Goal: Task Accomplishment & Management: Manage account settings

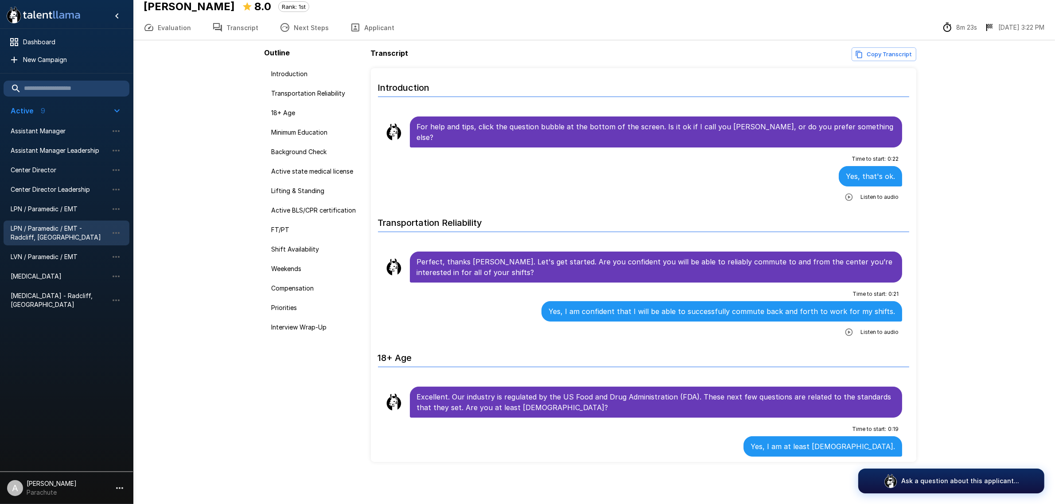
scroll to position [1676, 0]
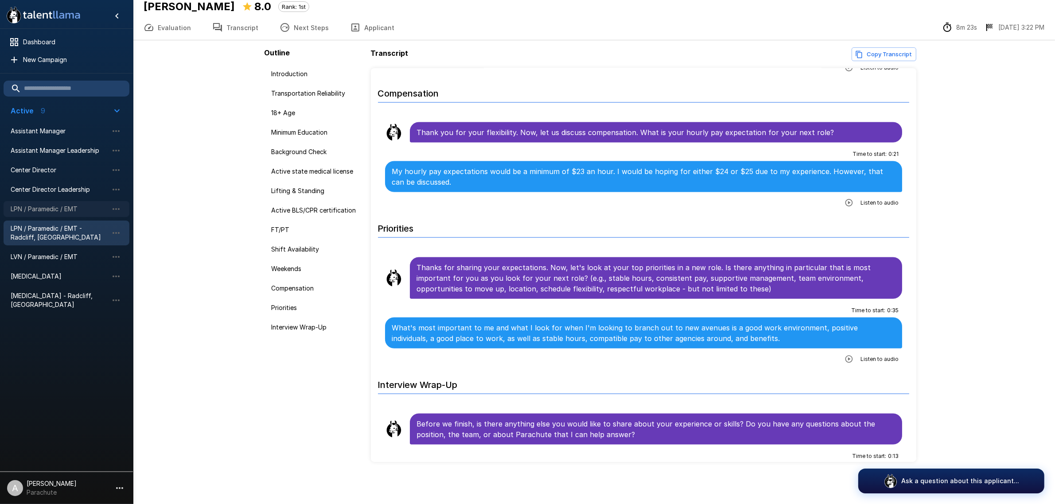
click at [70, 209] on span "LPN / Paramedic / EMT" at bounding box center [60, 209] width 98 height 9
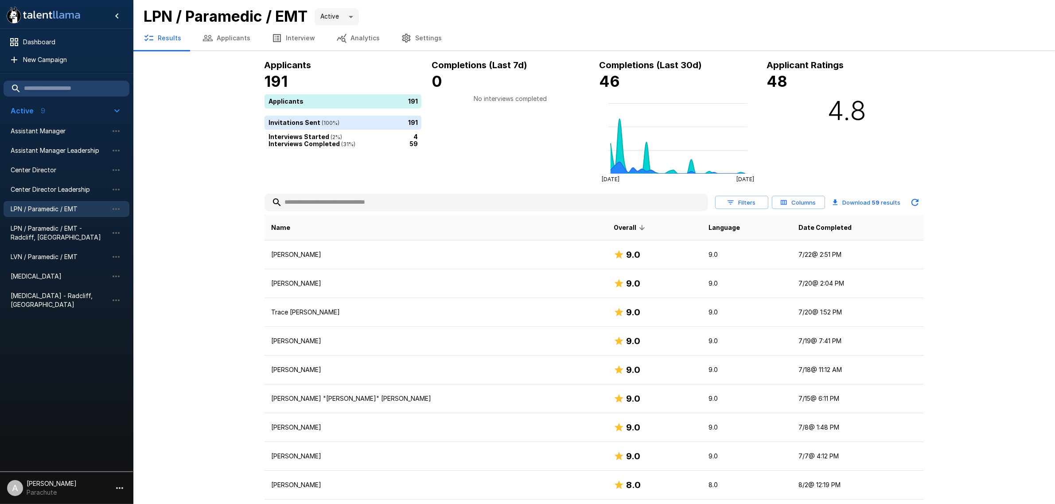
click at [220, 36] on button "Applicants" at bounding box center [226, 38] width 69 height 25
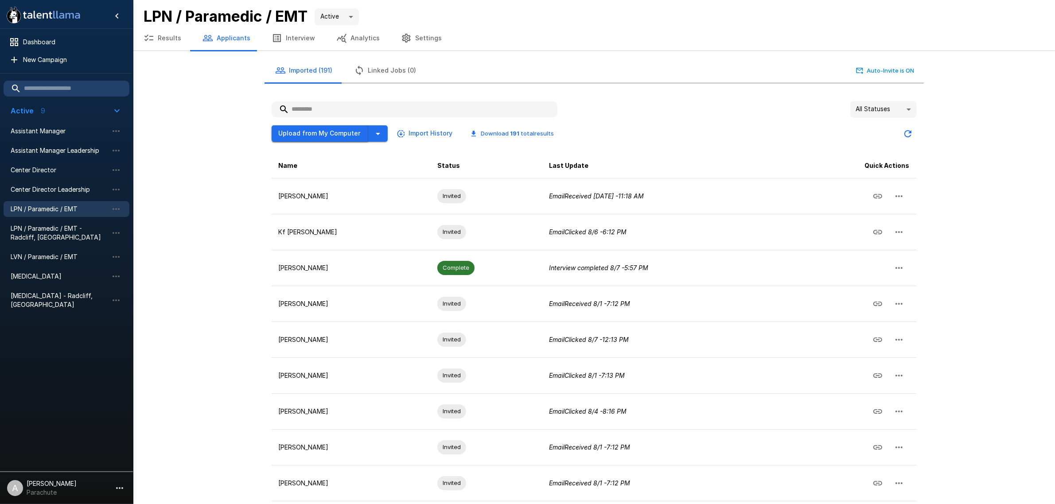
click at [336, 132] on button "Upload from My Computer" at bounding box center [320, 133] width 97 height 16
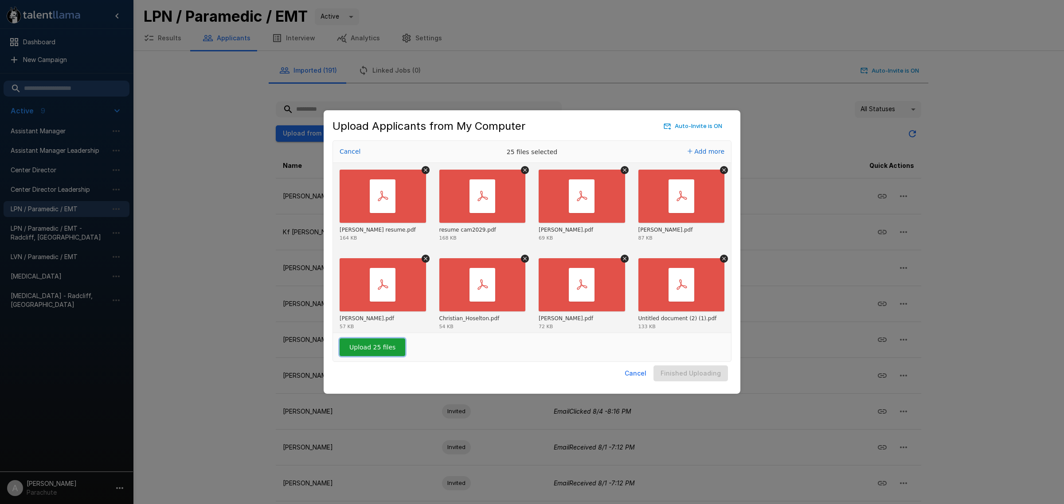
click at [353, 344] on button "Upload 25 files" at bounding box center [373, 348] width 66 height 18
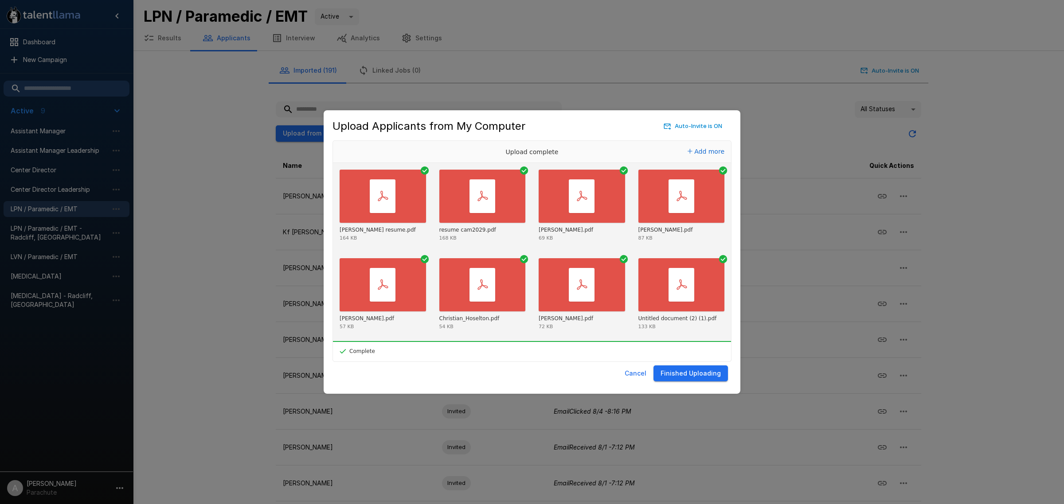
click at [711, 373] on button "Finished Uploading" at bounding box center [690, 374] width 74 height 16
